Goal: Information Seeking & Learning: Learn about a topic

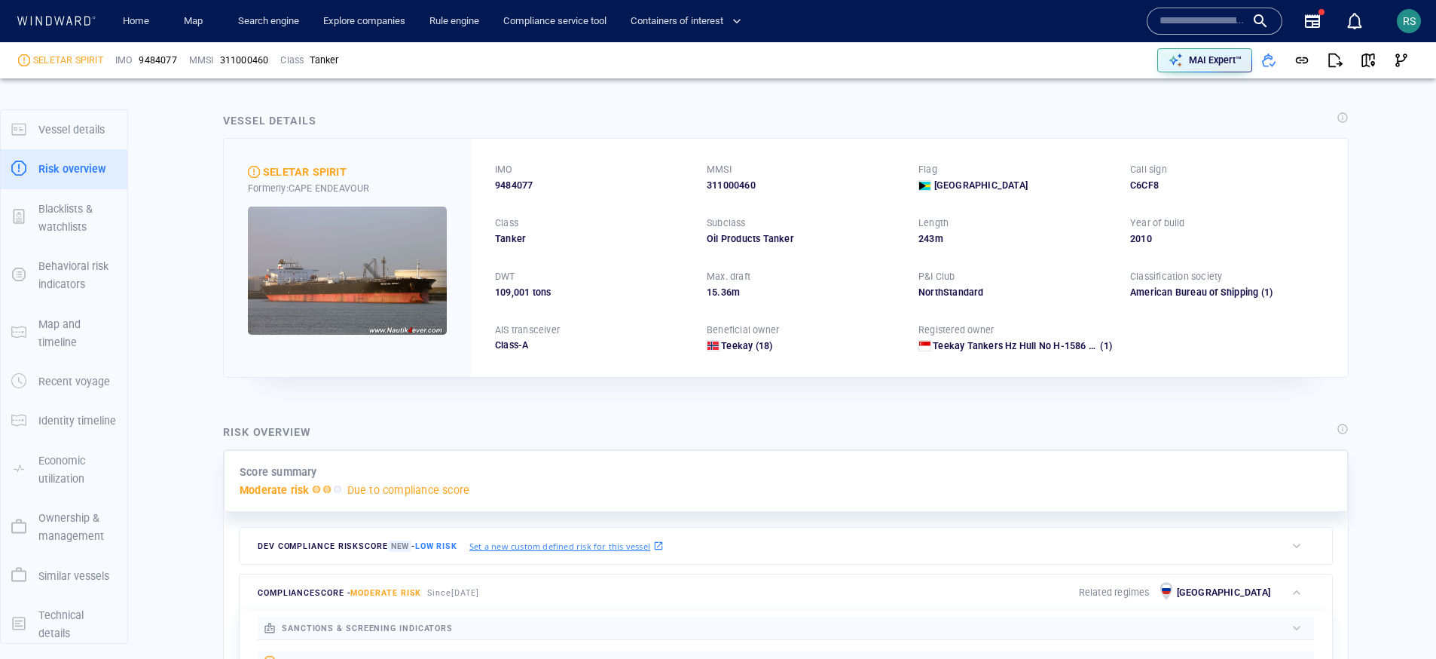
scroll to position [39, 0]
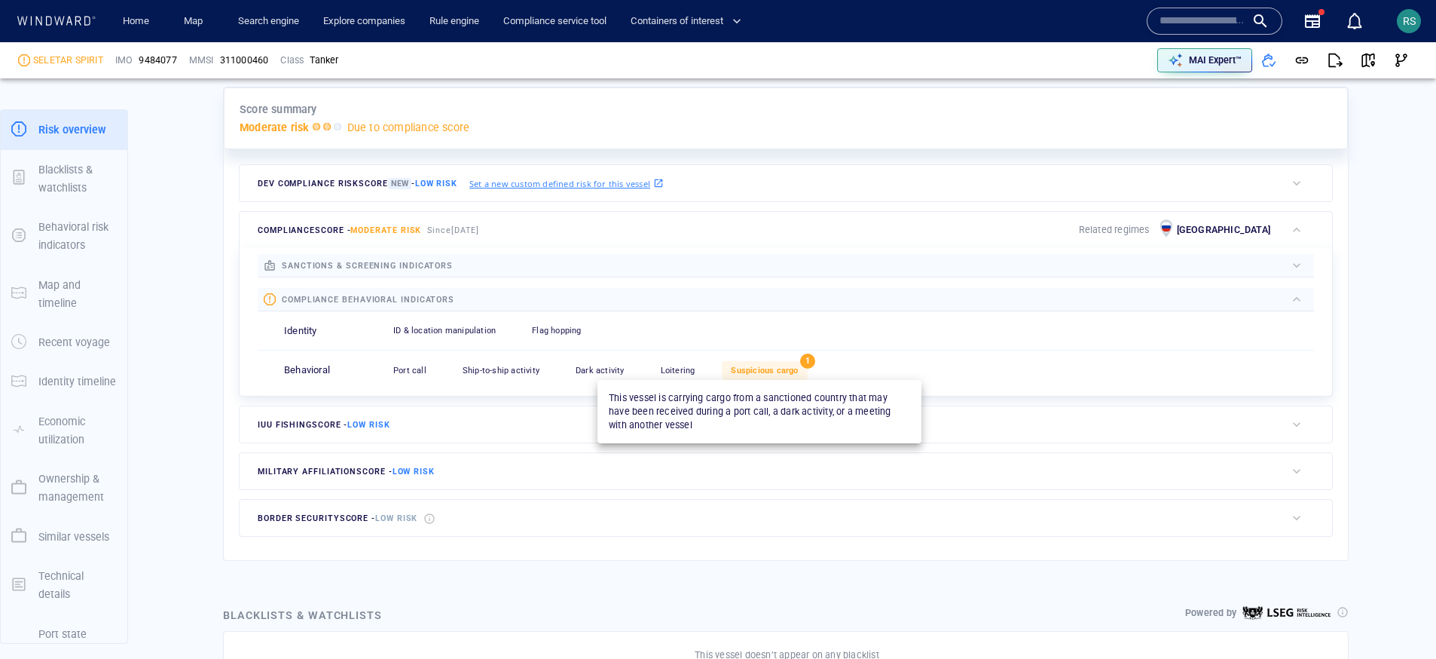
click at [739, 374] on span "Suspicious cargo" at bounding box center [764, 370] width 67 height 10
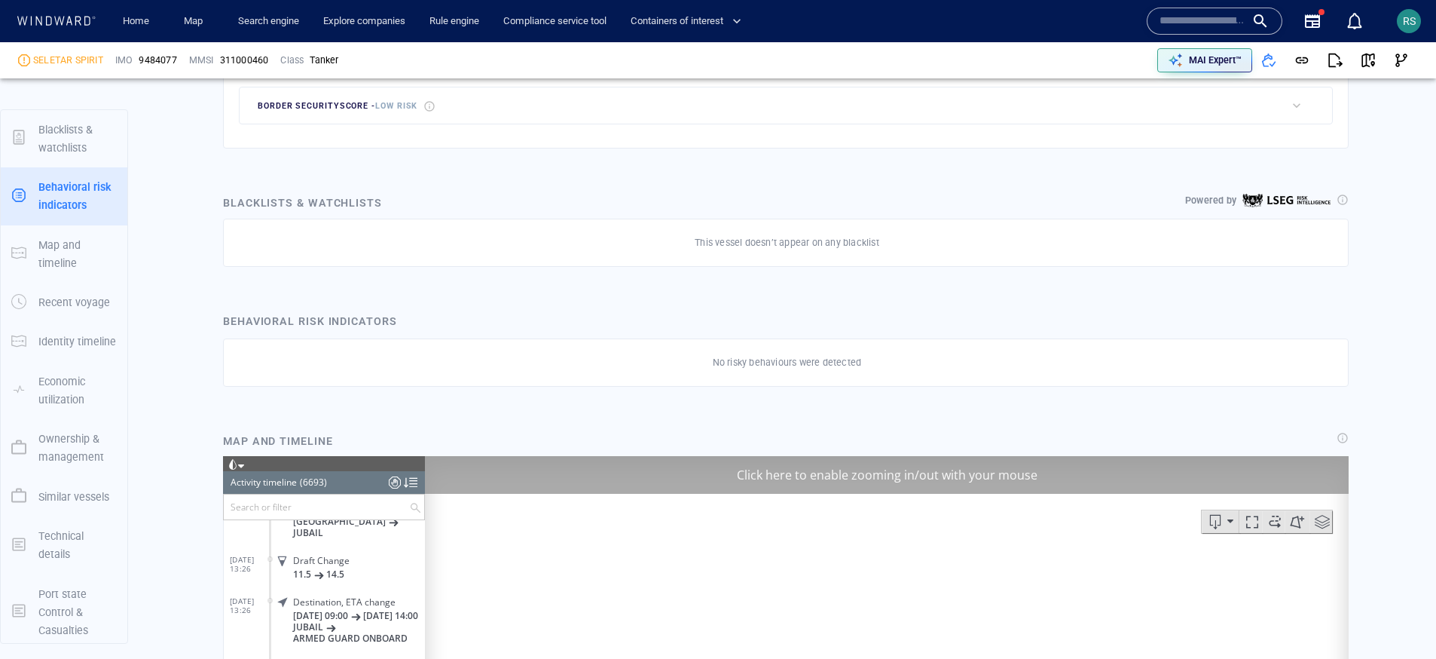
scroll to position [86, 0]
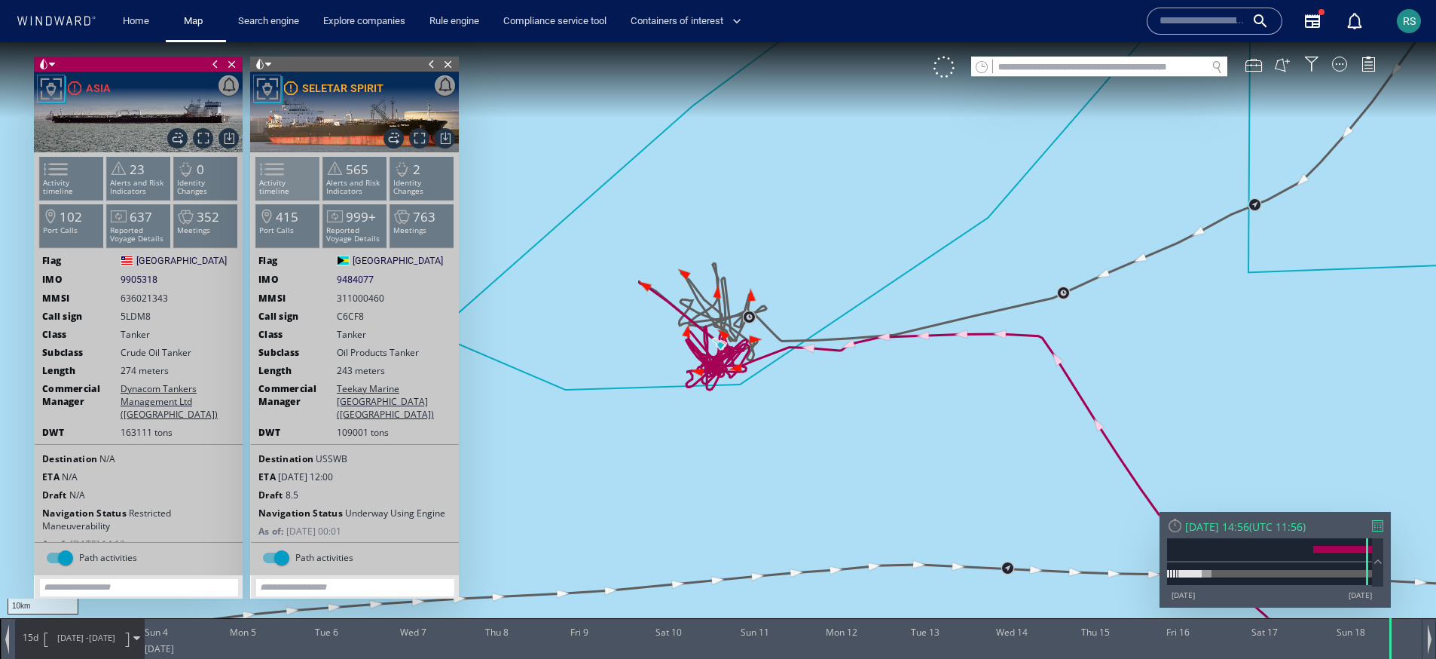
click at [292, 176] on li "Activity timeline" at bounding box center [288, 178] width 64 height 44
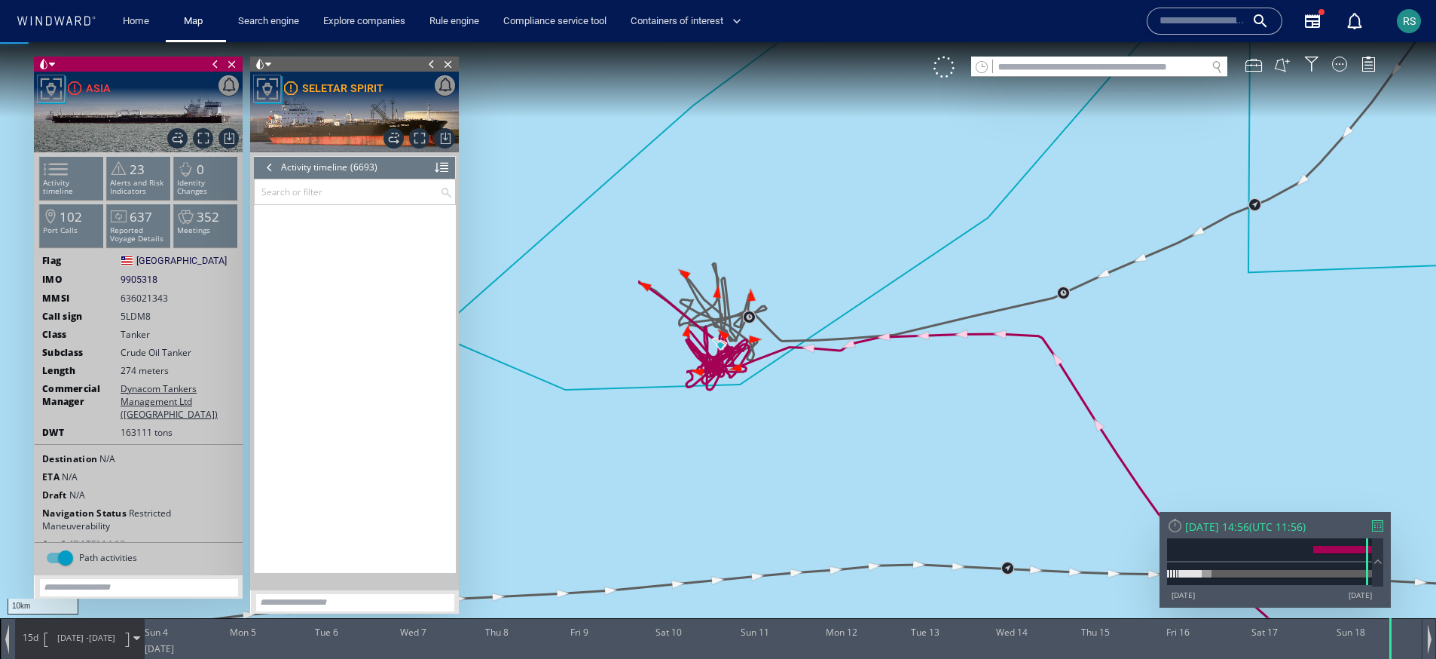
scroll to position [270235, 0]
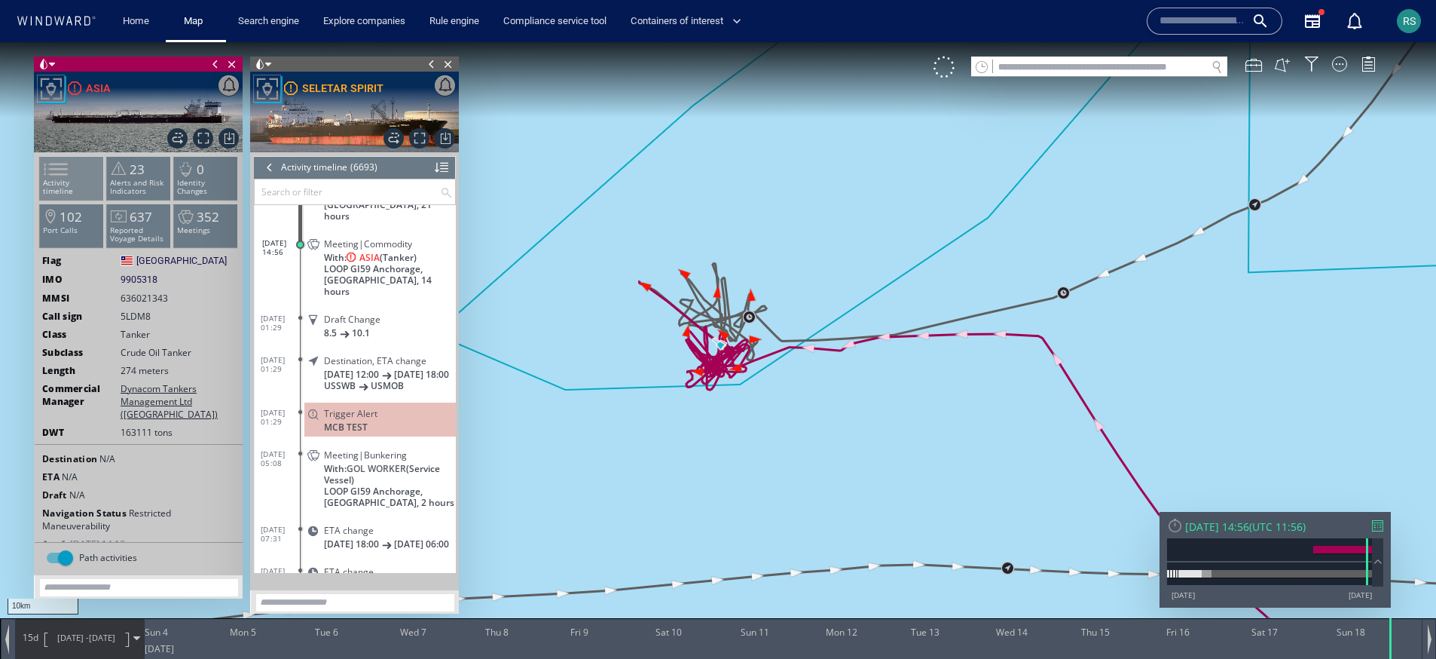
click at [74, 186] on p "Activity timeline" at bounding box center [72, 187] width 64 height 17
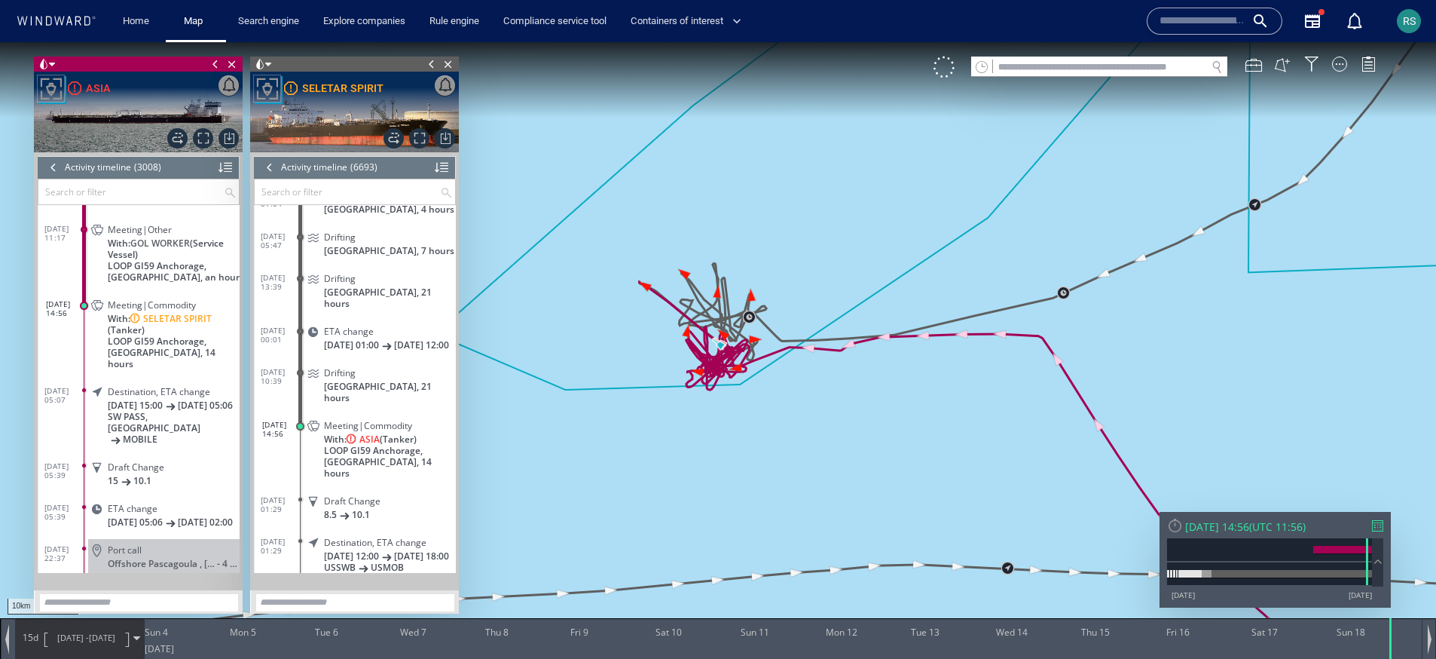
scroll to position [115665, 0]
click at [84, 89] on div "ASIA" at bounding box center [89, 88] width 43 height 18
